Goal: Answer question/provide support: Answer question/provide support

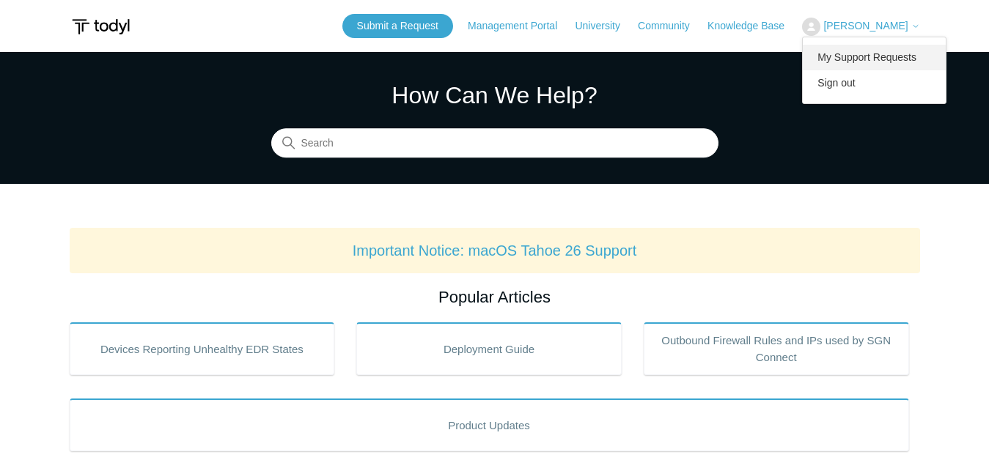
click at [885, 63] on link "My Support Requests" at bounding box center [873, 58] width 143 height 26
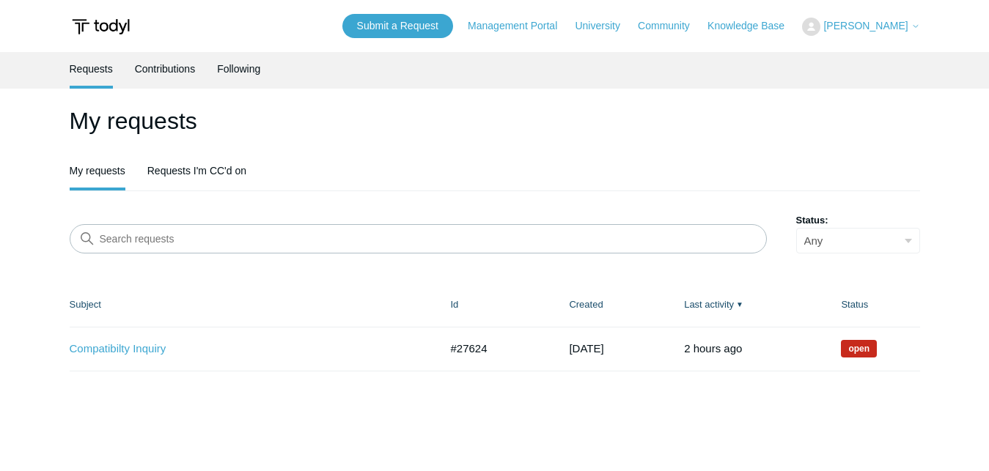
click at [132, 369] on td "Compatibilty Inquiry #27624 [DATE] Open" at bounding box center [253, 349] width 366 height 44
click at [130, 354] on link "Compatibilty Inquiry" at bounding box center [244, 349] width 348 height 17
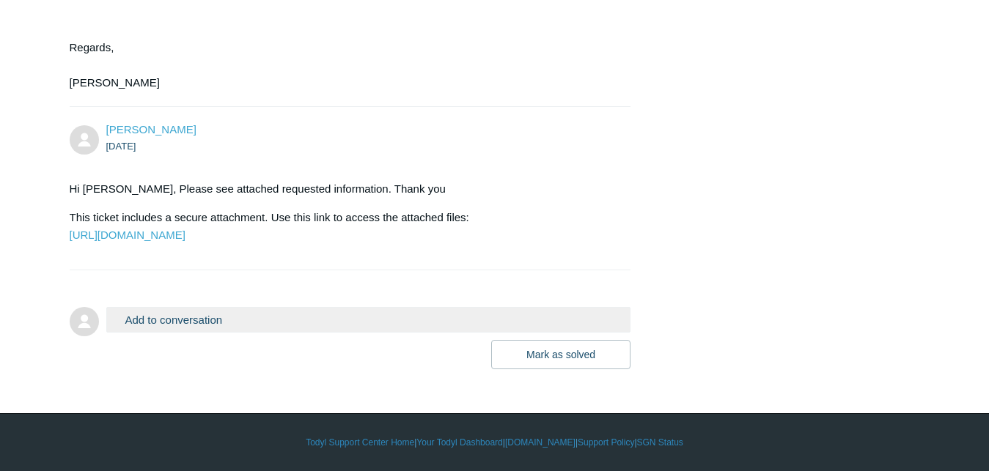
scroll to position [2528, 0]
click at [406, 326] on button "Add to conversation" at bounding box center [368, 320] width 525 height 26
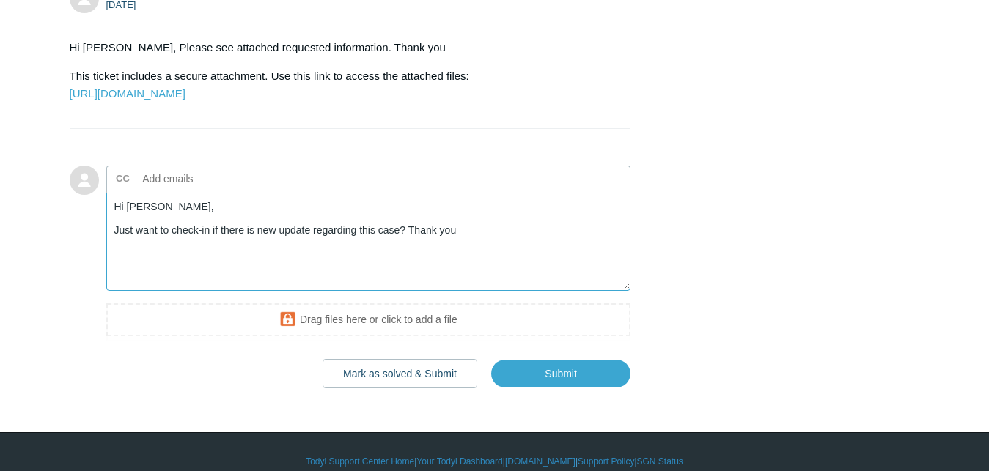
scroll to position [2686, 0]
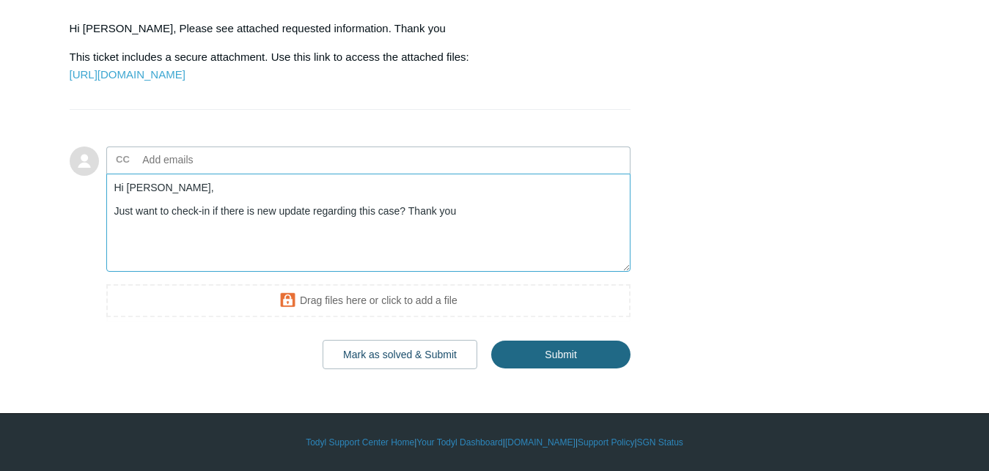
type textarea "Hi [PERSON_NAME], Just want to check-in if there is new update regarding this c…"
click at [539, 365] on input "Submit" at bounding box center [560, 354] width 139 height 29
